Goal: Find specific page/section: Find specific page/section

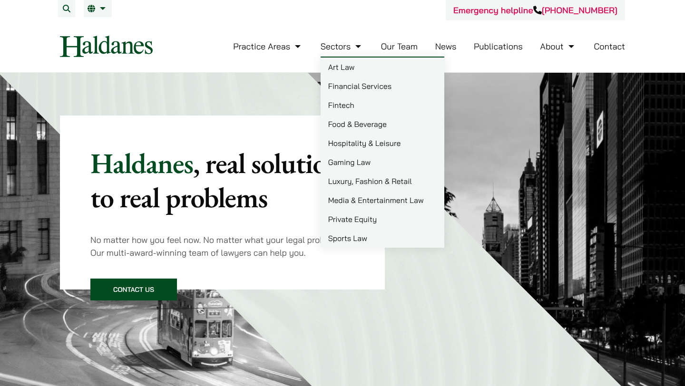
click at [364, 185] on link "Luxury, Fashion & Retail" at bounding box center [383, 181] width 124 height 19
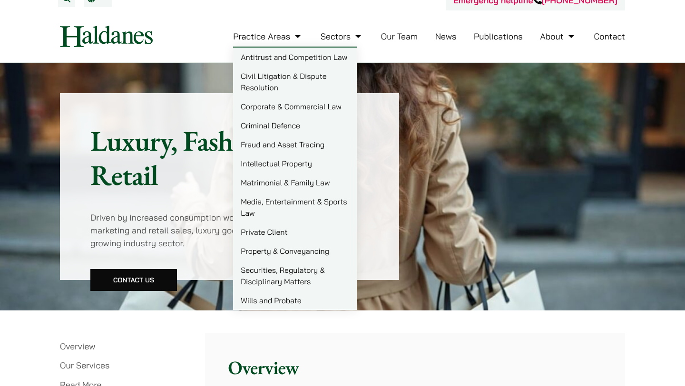
scroll to position [10, 0]
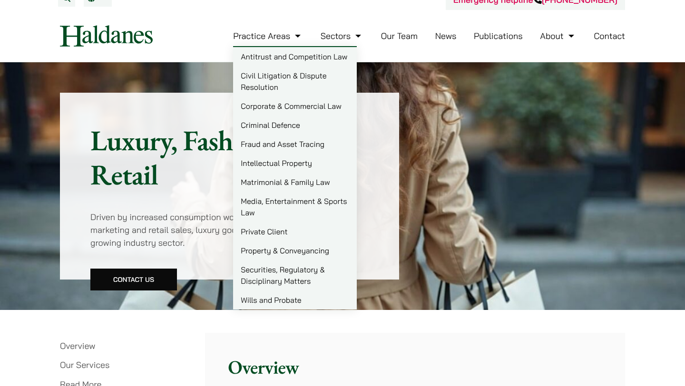
click at [290, 79] on link "Civil Litigation & Dispute Resolution" at bounding box center [295, 81] width 124 height 30
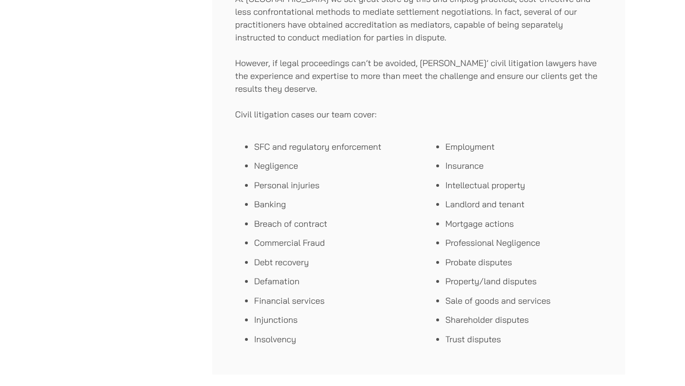
scroll to position [523, 0]
drag, startPoint x: 445, startPoint y: 148, endPoint x: 540, endPoint y: 148, distance: 94.7
click at [540, 149] on ul "Employment Insurance Intellectual property Landlord and tenant Mortgage actions…" at bounding box center [514, 243] width 176 height 206
click at [540, 148] on li "Employment" at bounding box center [523, 146] width 157 height 13
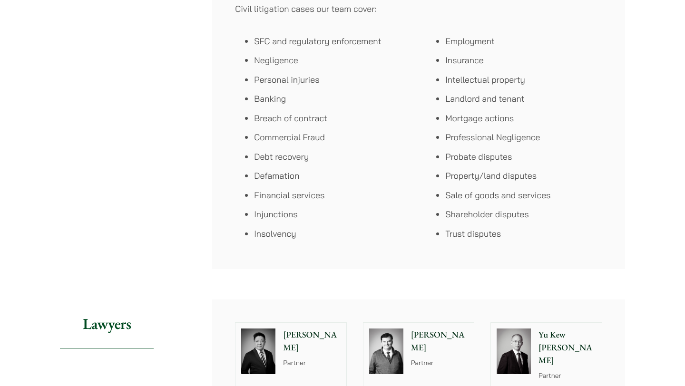
scroll to position [626, 0]
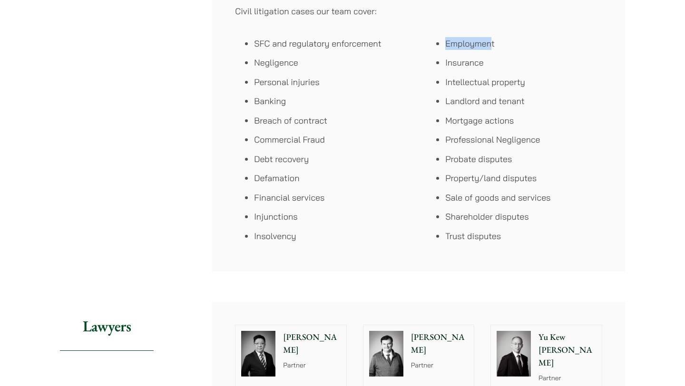
drag, startPoint x: 448, startPoint y: 41, endPoint x: 493, endPoint y: 49, distance: 46.4
click at [493, 49] on ul "Employment Insurance Intellectual property Landlord and tenant Mortgage actions…" at bounding box center [514, 140] width 176 height 206
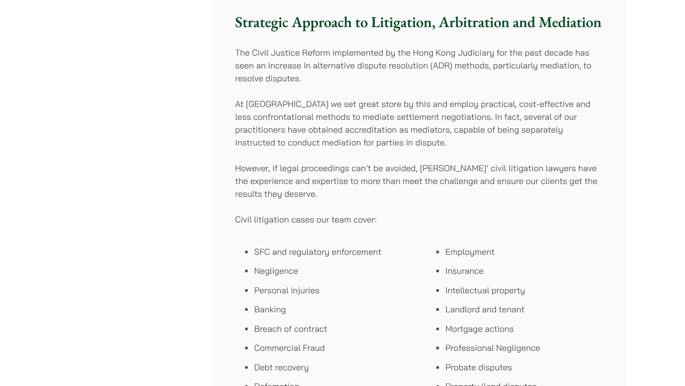
scroll to position [415, 0]
